Goal: Information Seeking & Learning: Learn about a topic

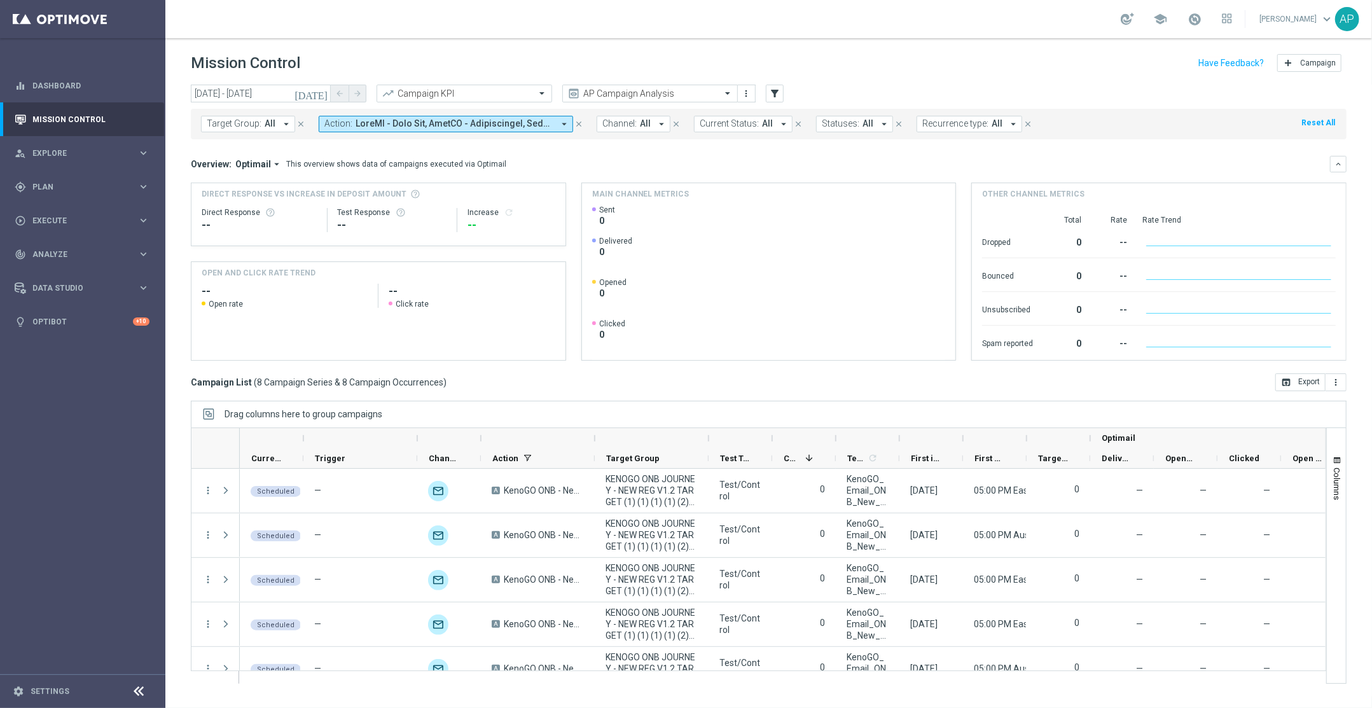
scroll to position [155, 0]
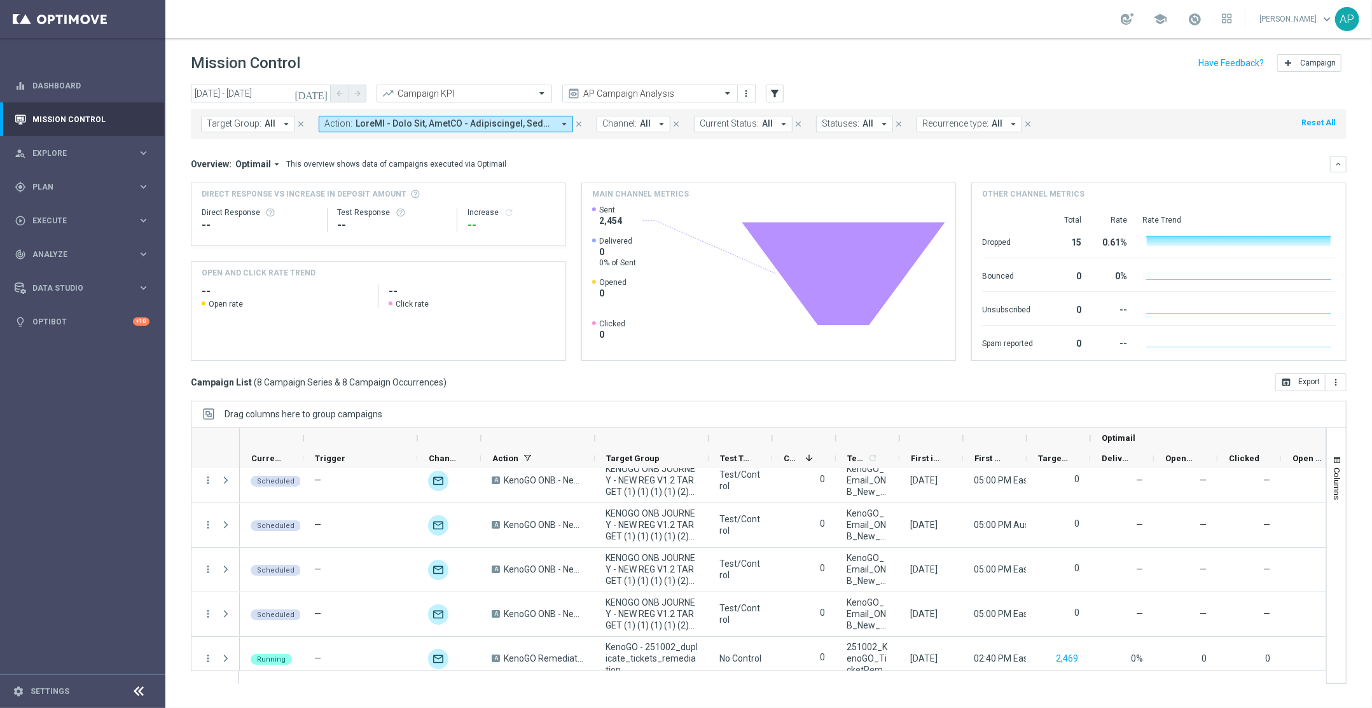
scroll to position [155, 0]
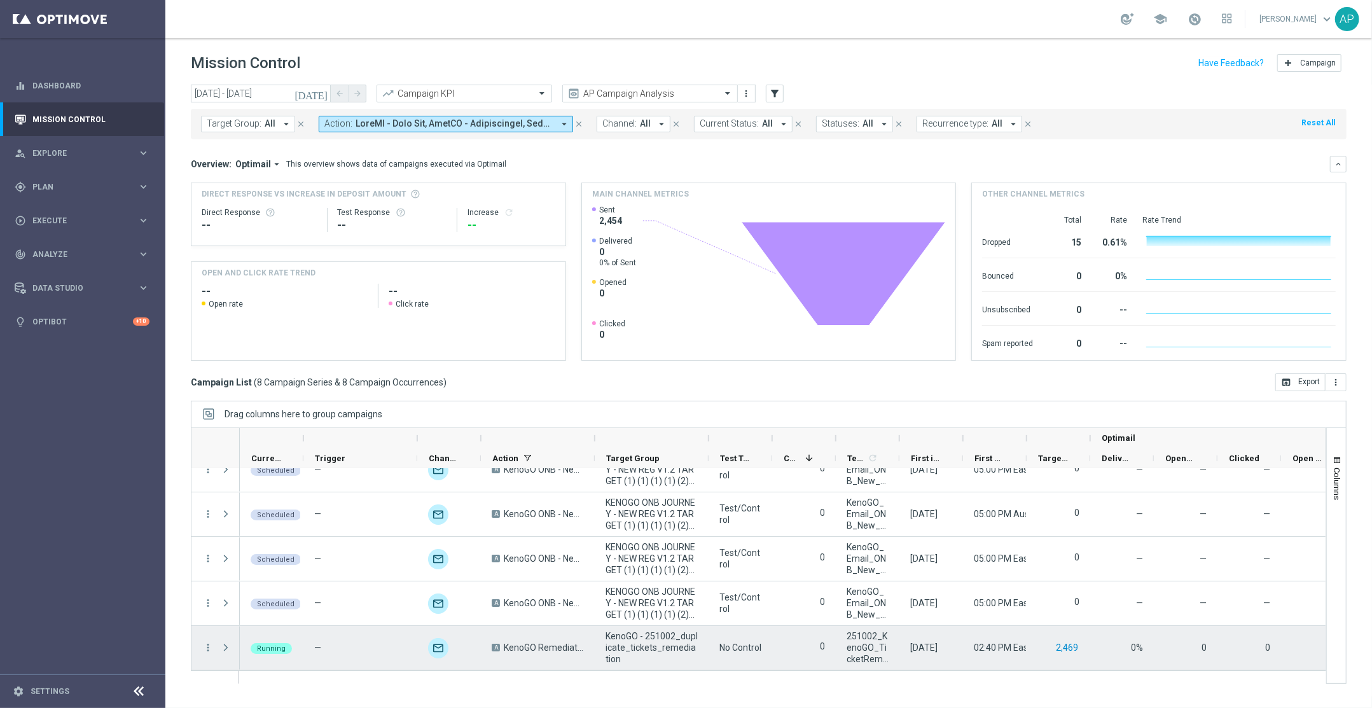
click at [1066, 650] on button "2,469" at bounding box center [1067, 648] width 25 height 16
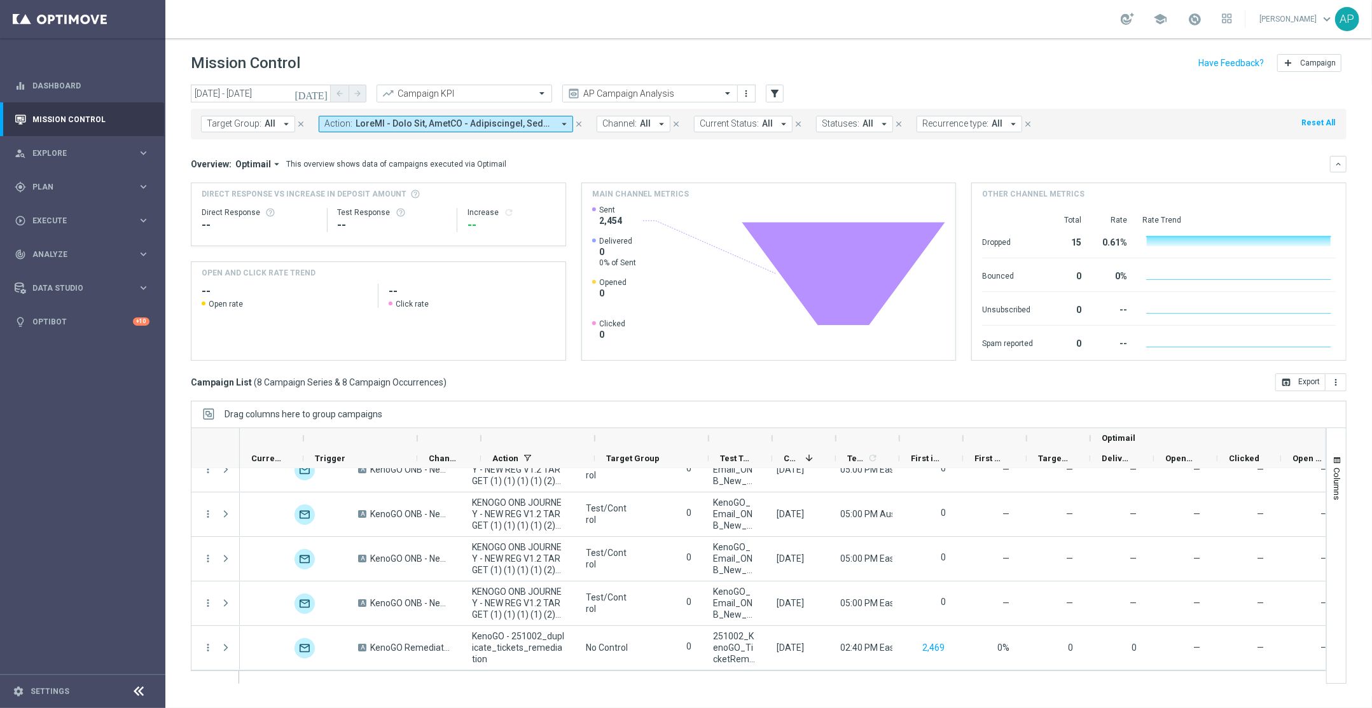
scroll to position [0, 0]
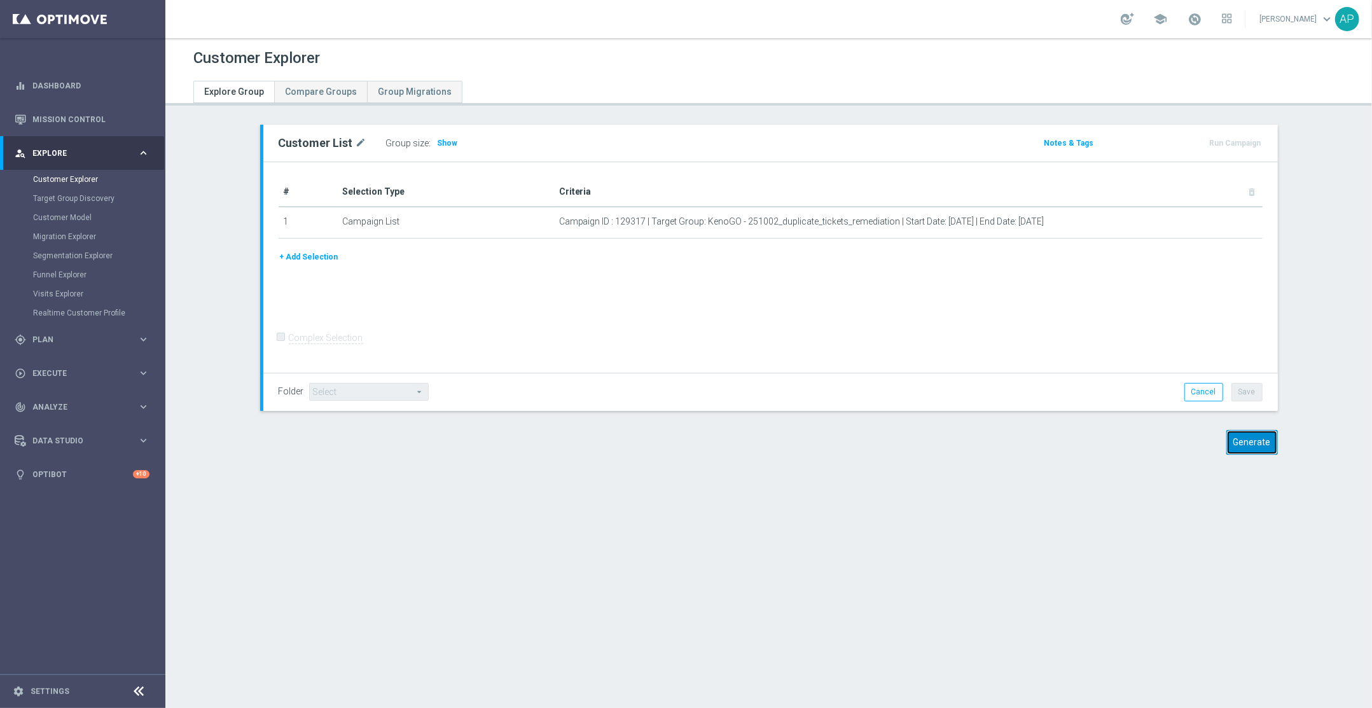
click at [1247, 443] on button "Generate" at bounding box center [1252, 442] width 52 height 25
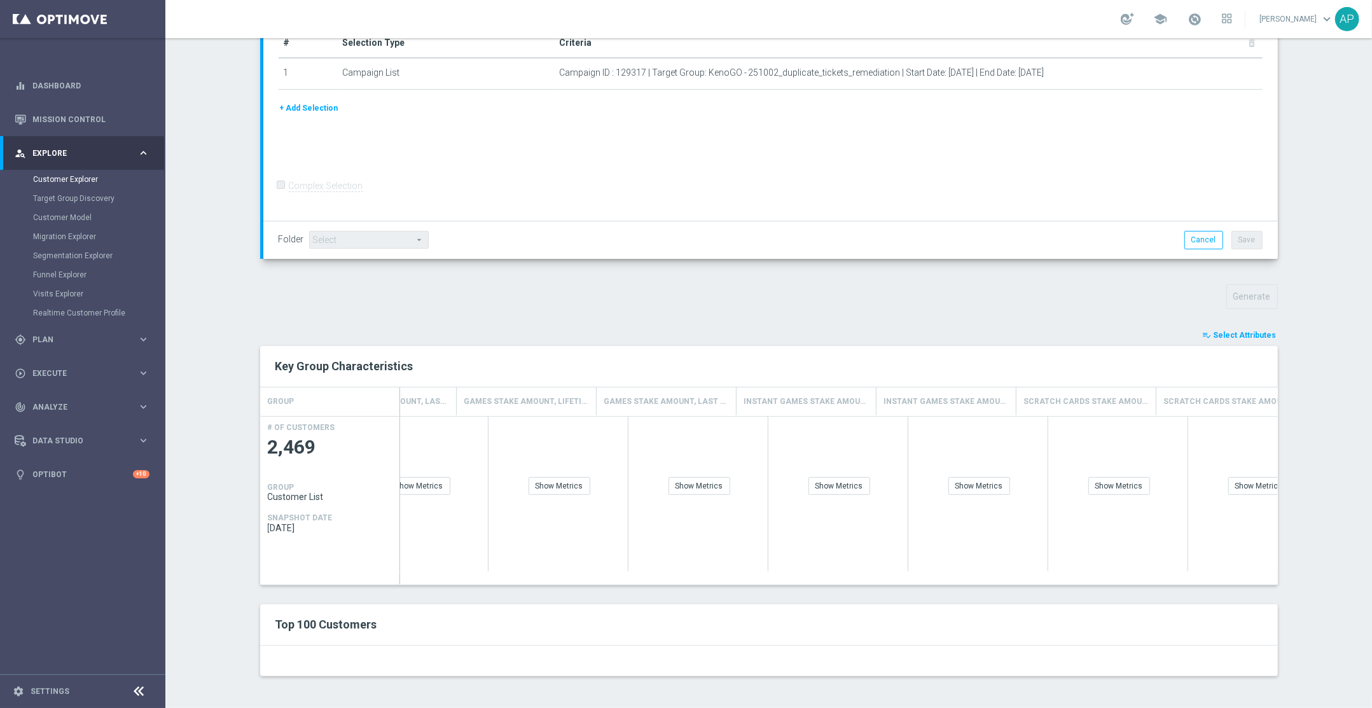
scroll to position [0, 2761]
click at [1265, 332] on span "Select Attributes" at bounding box center [1245, 335] width 63 height 9
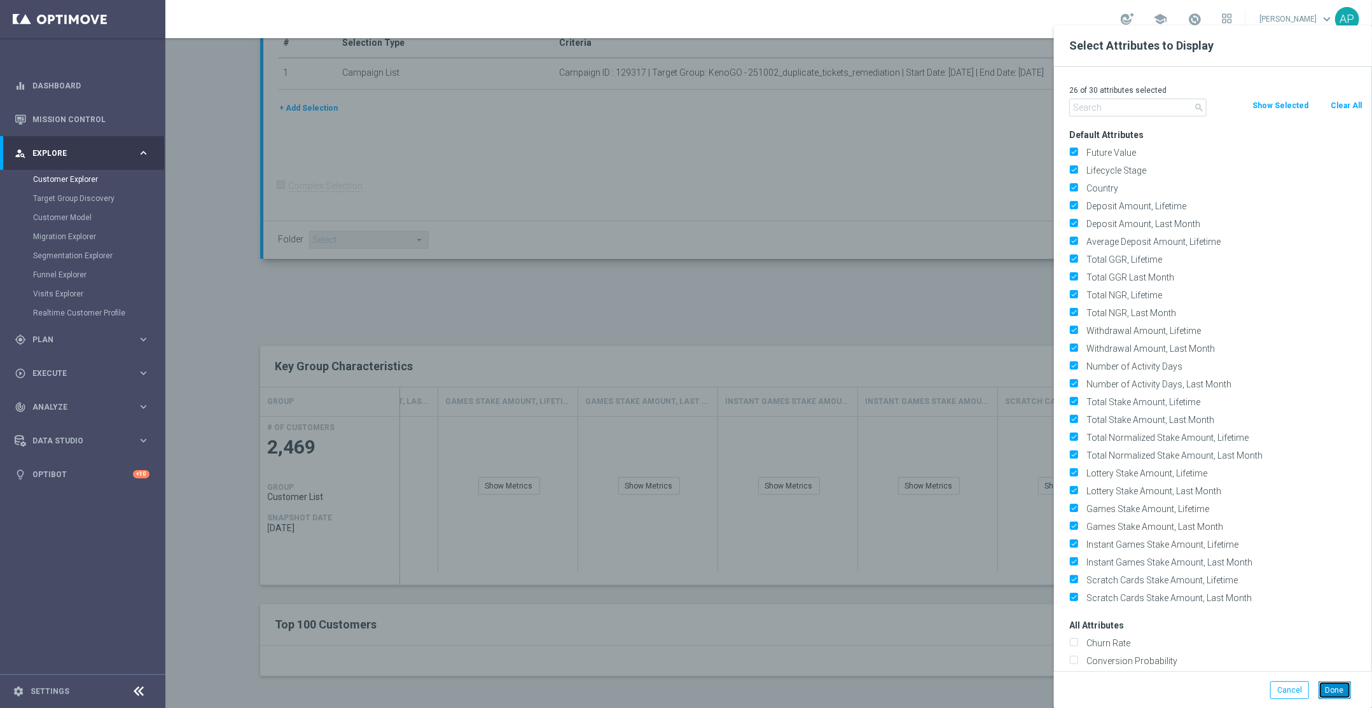
click at [1323, 682] on button "Done" at bounding box center [1335, 690] width 32 height 18
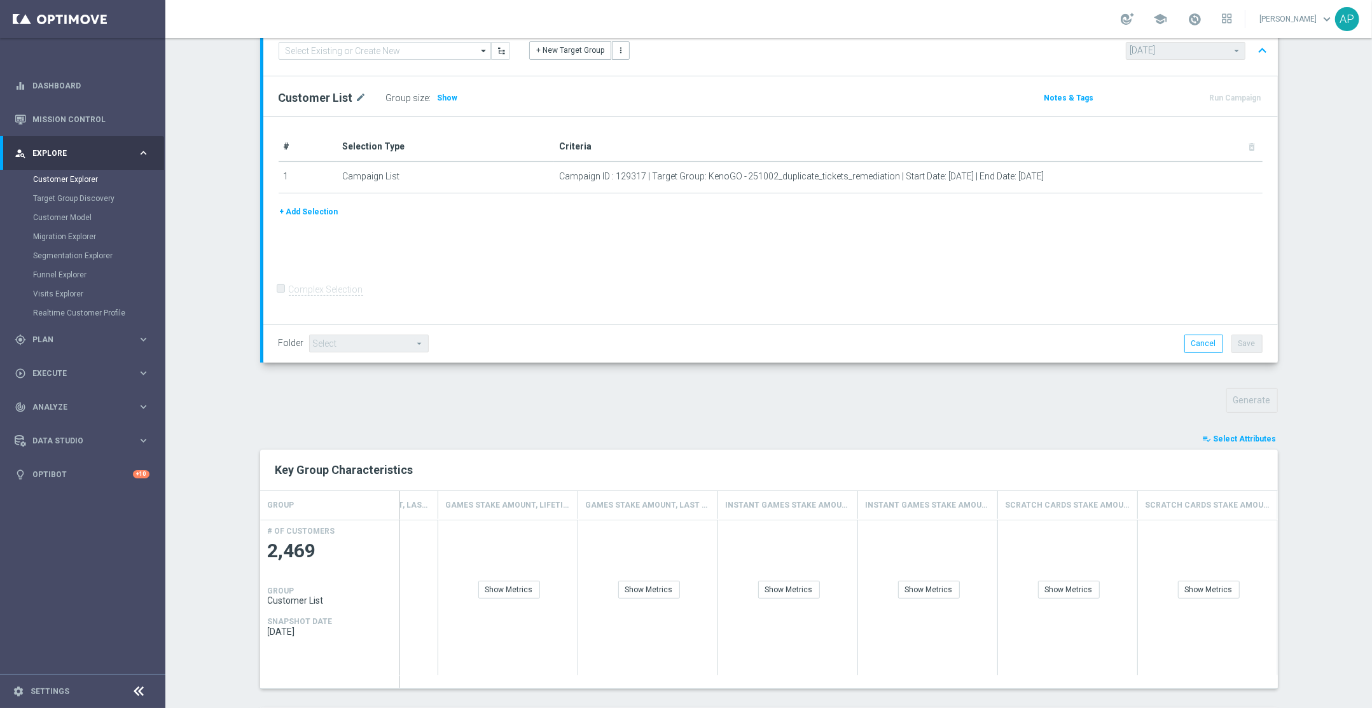
scroll to position [0, 0]
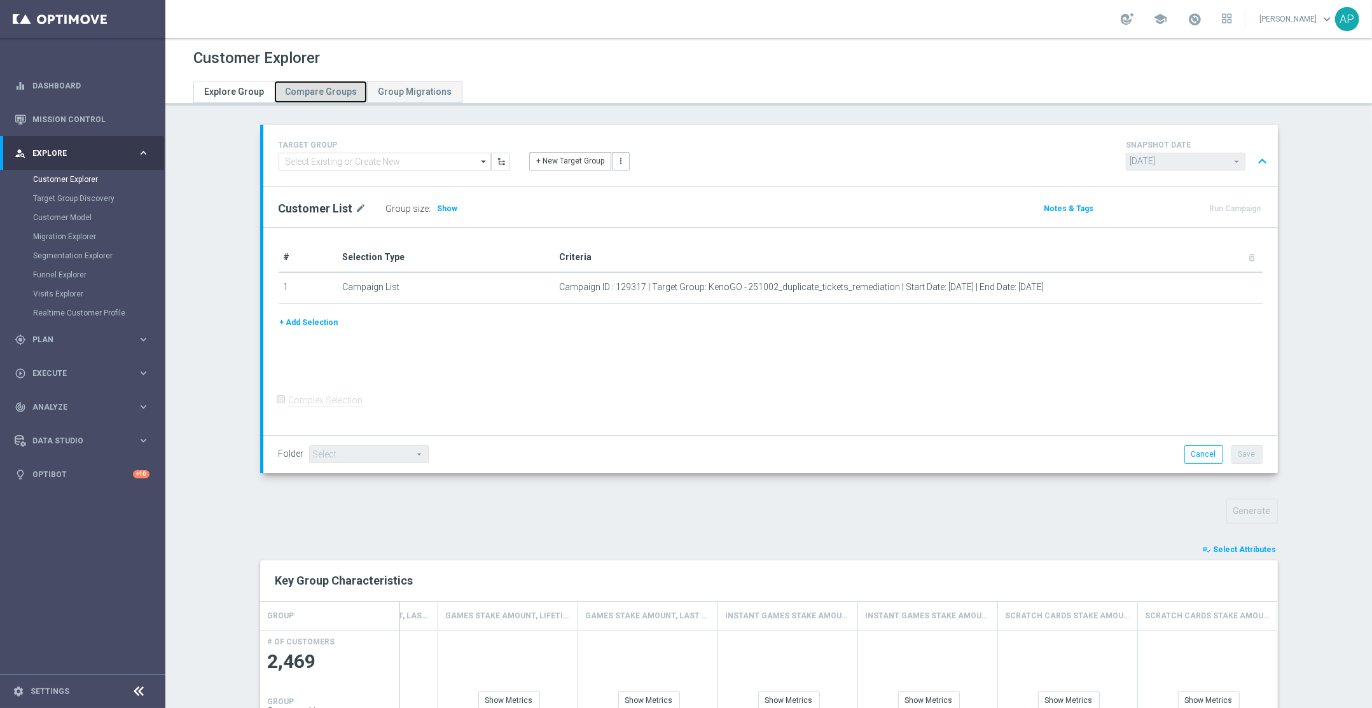
click at [330, 90] on span "Compare Groups" at bounding box center [321, 92] width 72 height 10
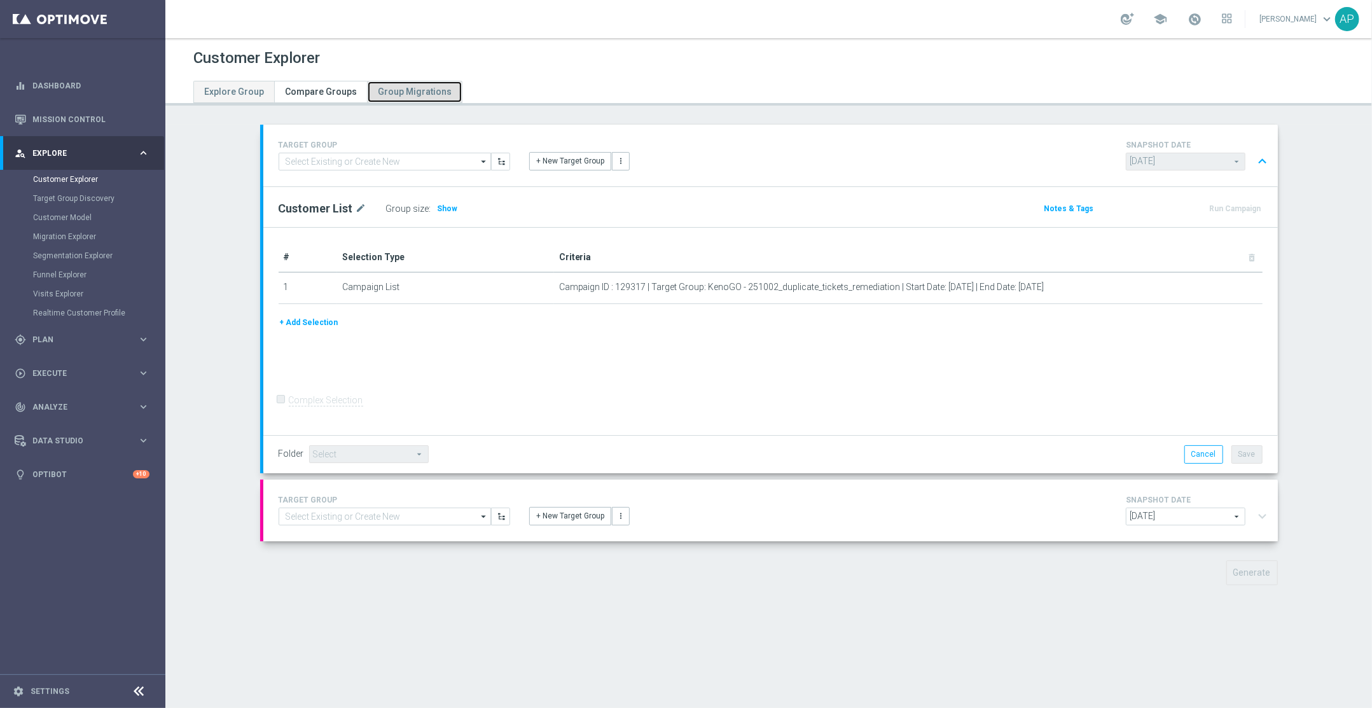
click at [391, 88] on span "Group Migrations" at bounding box center [415, 92] width 74 height 10
click at [247, 90] on span "Explore Group" at bounding box center [234, 92] width 60 height 10
type input "2025-10-01"
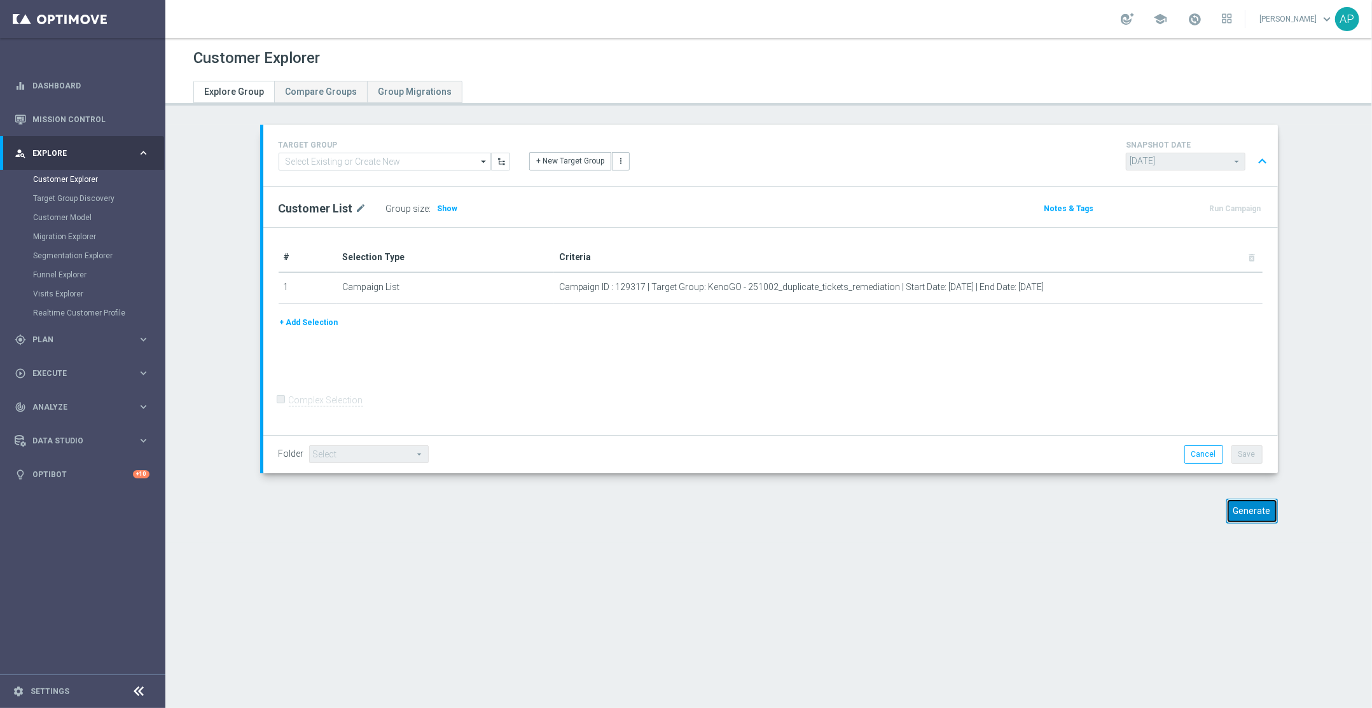
click at [1253, 504] on button "Generate" at bounding box center [1252, 511] width 52 height 25
click at [438, 212] on span "Show" at bounding box center [448, 208] width 20 height 9
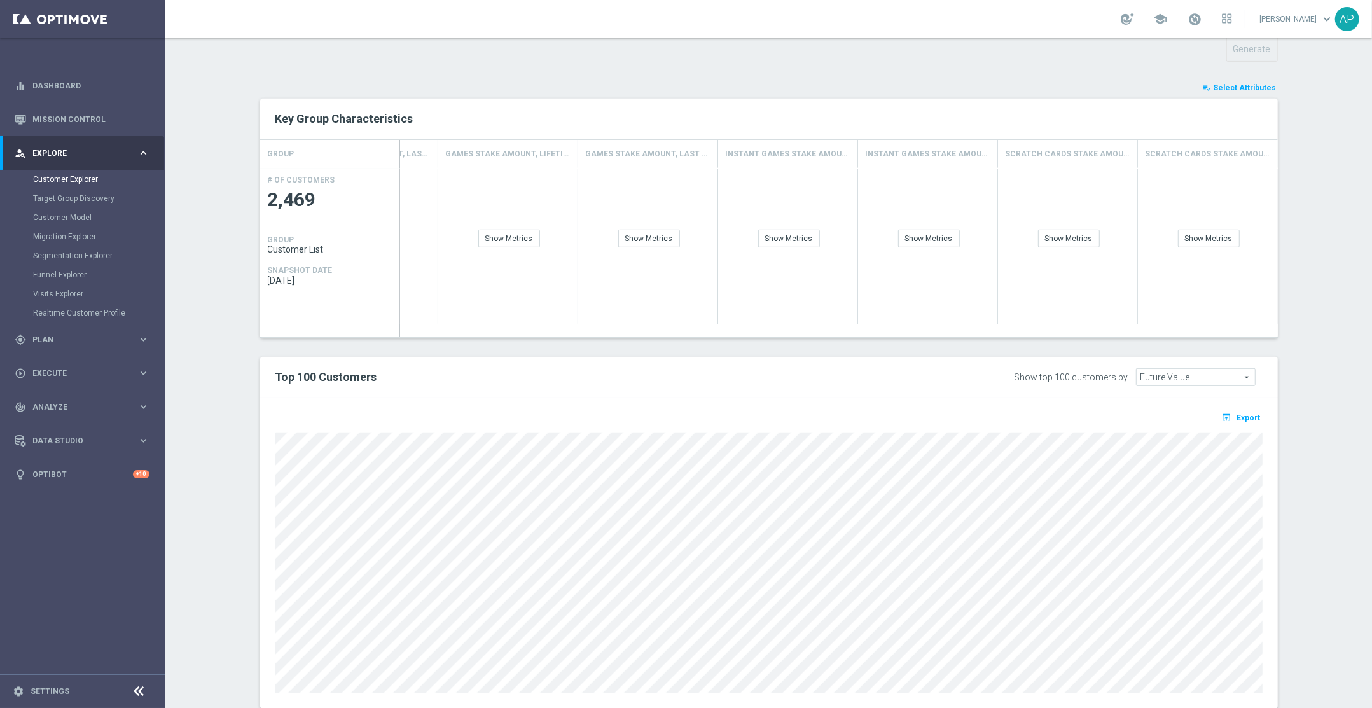
scroll to position [496, 0]
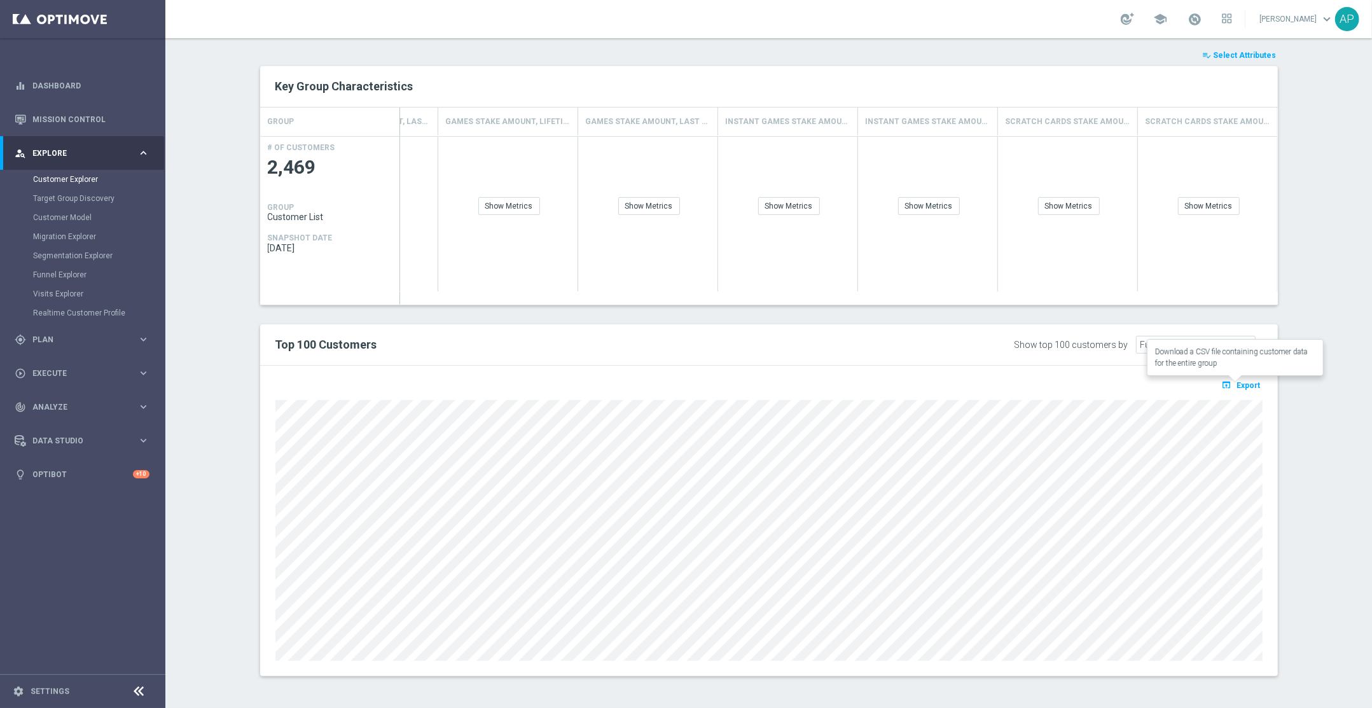
click at [1240, 389] on span "Export" at bounding box center [1249, 385] width 24 height 9
